Goal: Task Accomplishment & Management: Manage account settings

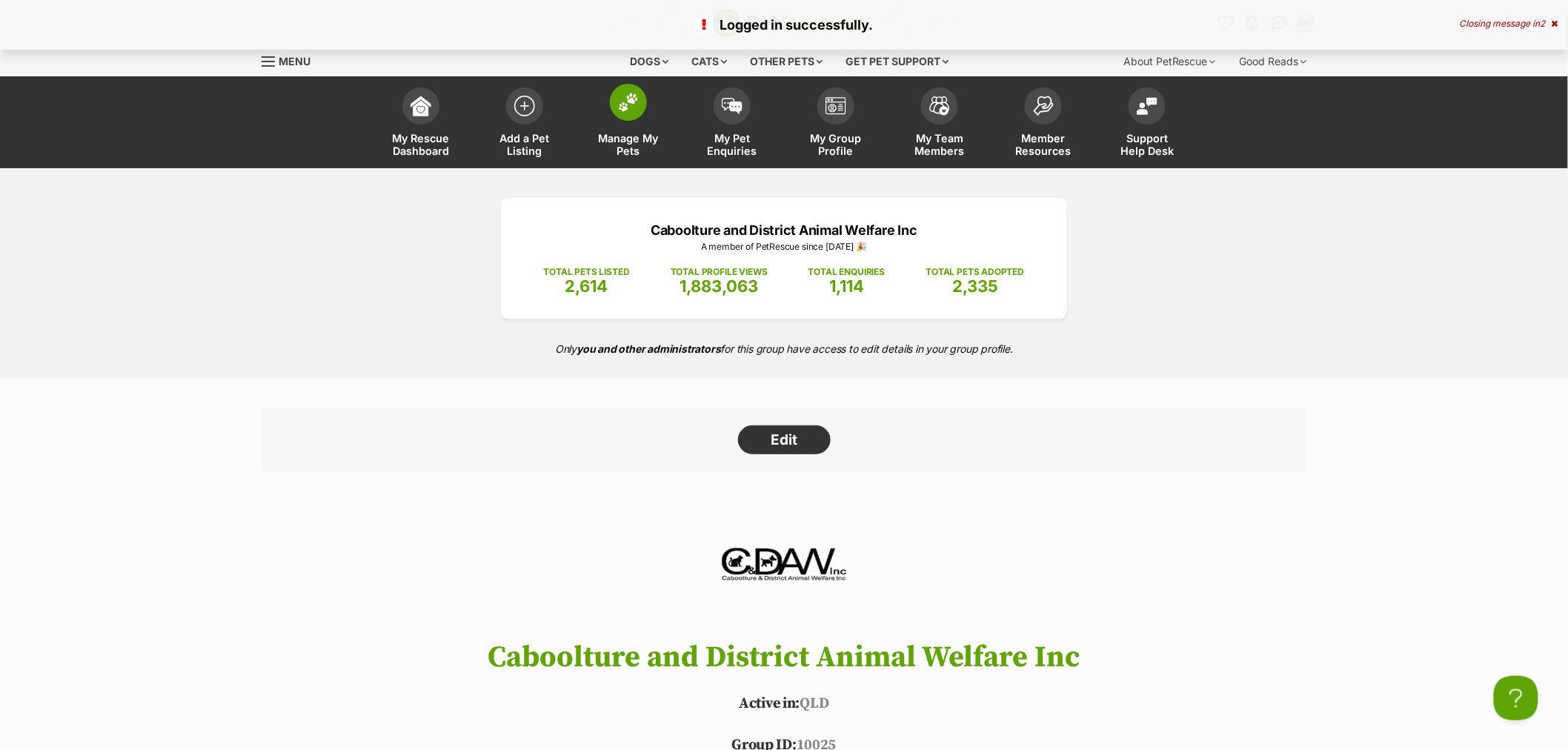
click at [628, 112] on span at bounding box center [628, 102] width 37 height 37
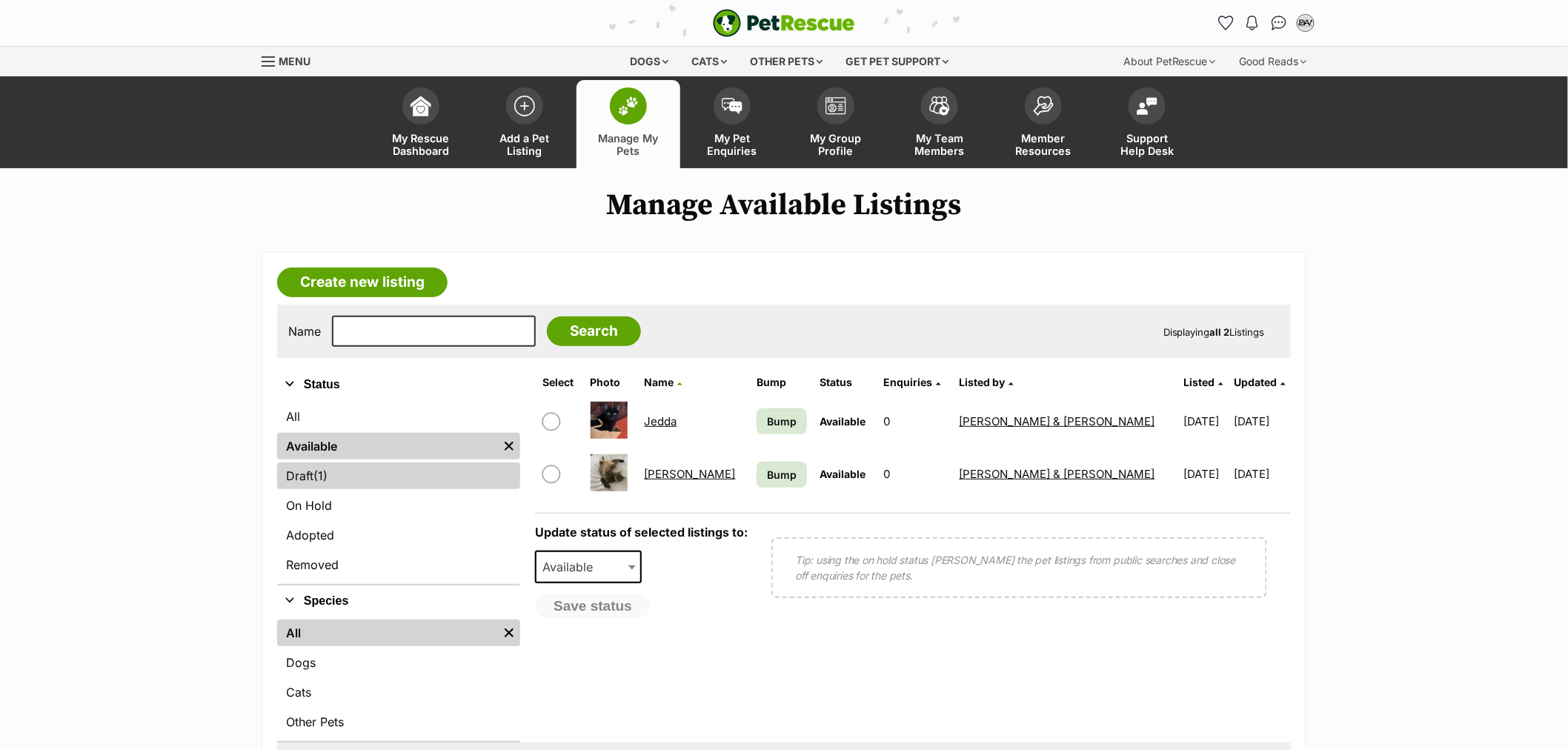
click at [347, 474] on link "Draft (1) Items" at bounding box center [399, 475] width 243 height 26
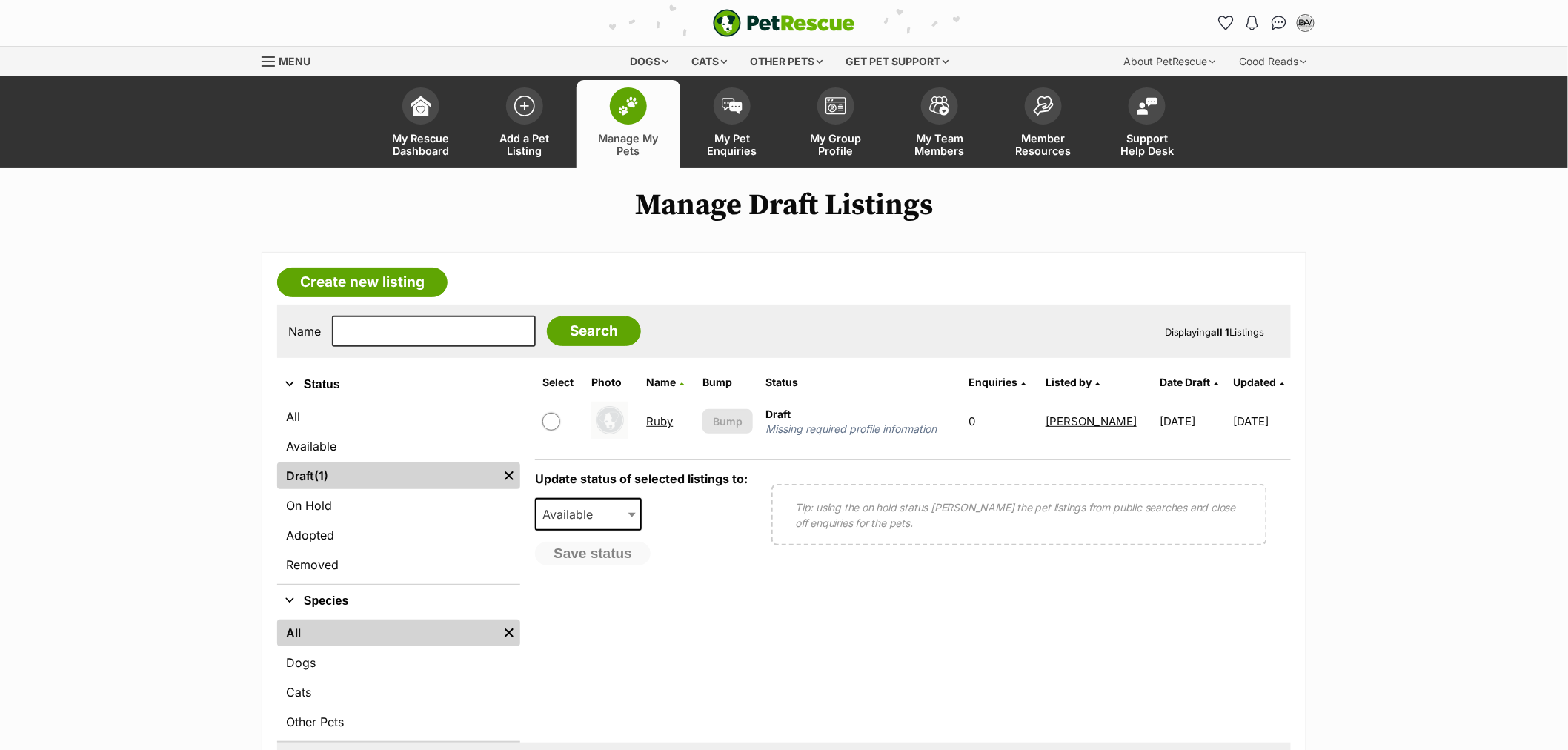
click at [662, 419] on link "Ruby" at bounding box center [660, 421] width 26 height 14
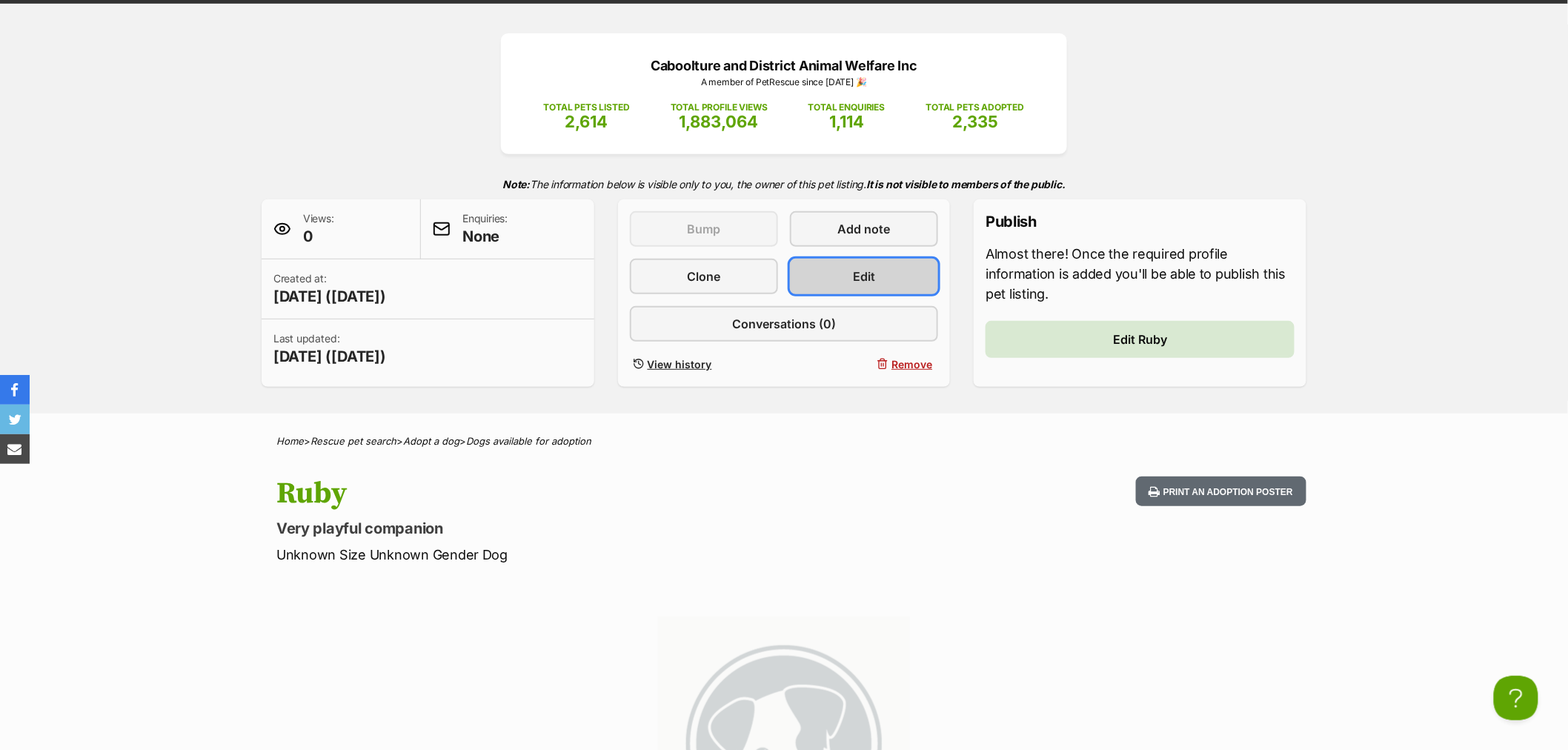
click at [879, 271] on link "Edit" at bounding box center [864, 276] width 148 height 36
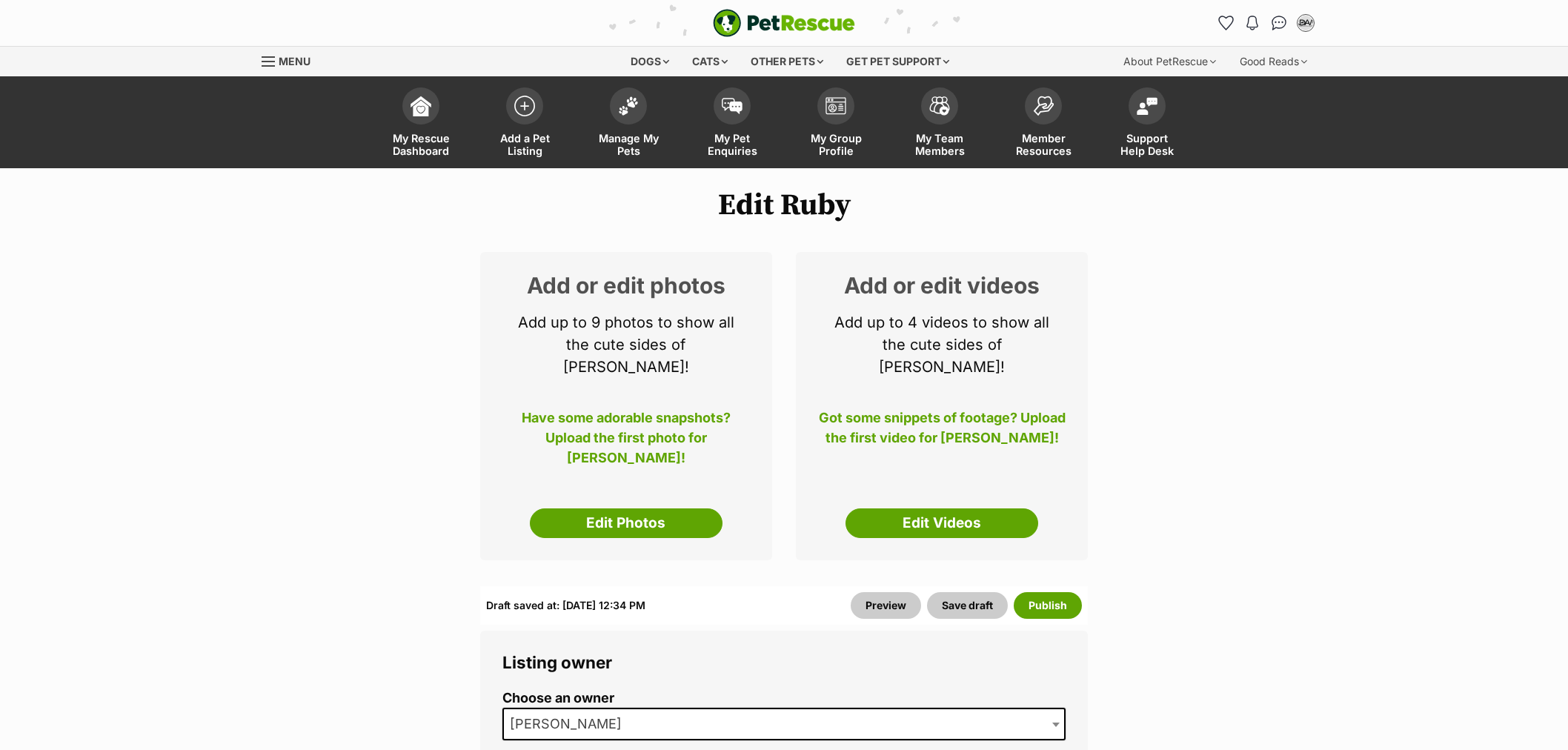
select select
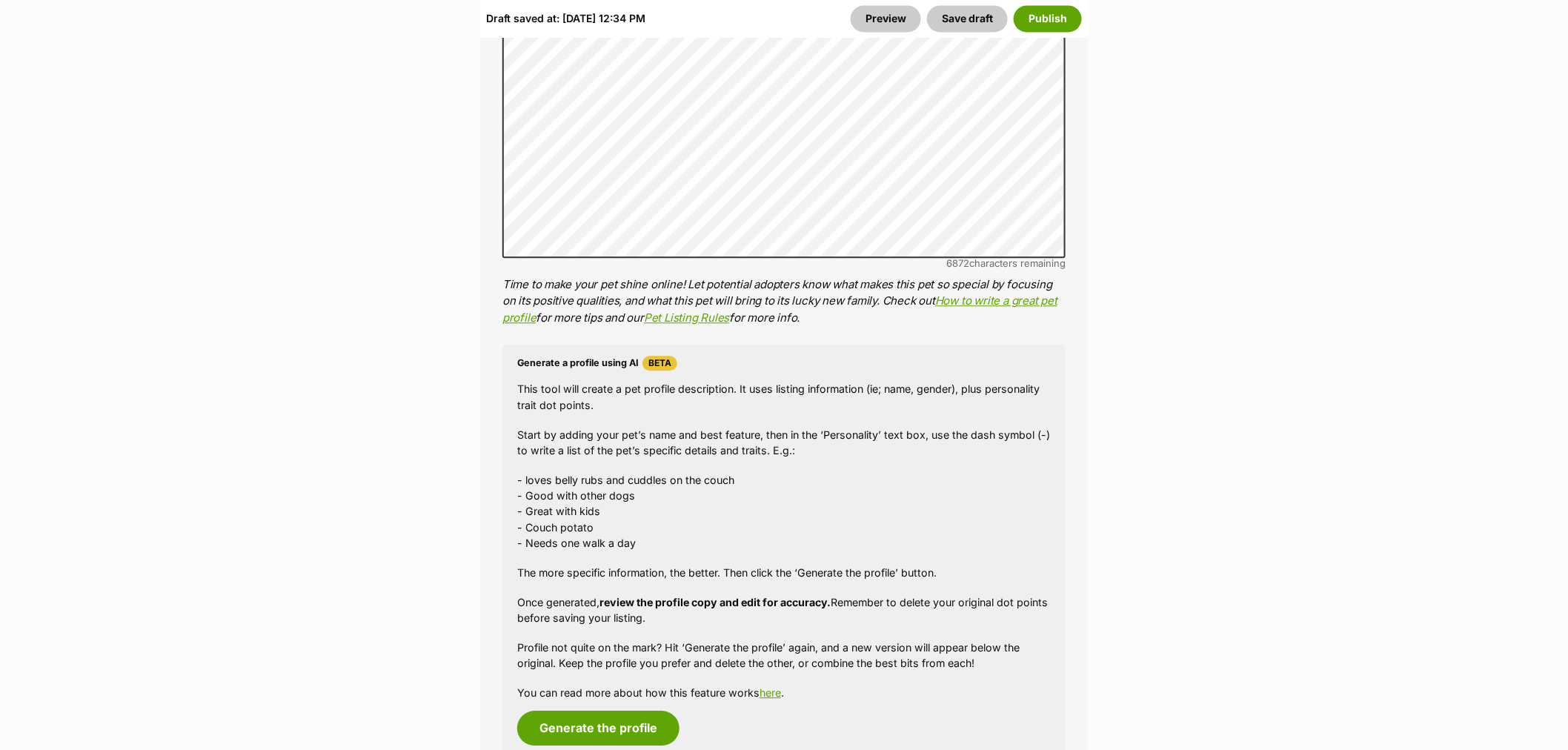
scroll to position [1399, 0]
